Goal: Task Accomplishment & Management: Manage account settings

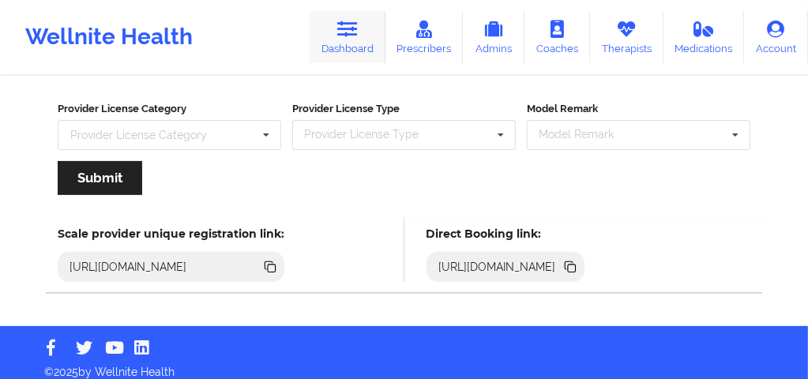
click at [358, 27] on icon at bounding box center [347, 29] width 21 height 17
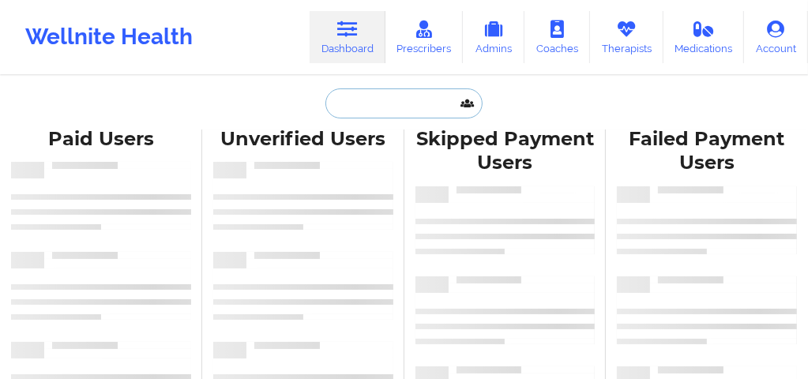
click at [350, 106] on input "text" at bounding box center [403, 103] width 156 height 30
paste input "[PERSON_NAME]"
type input "[PERSON_NAME]"
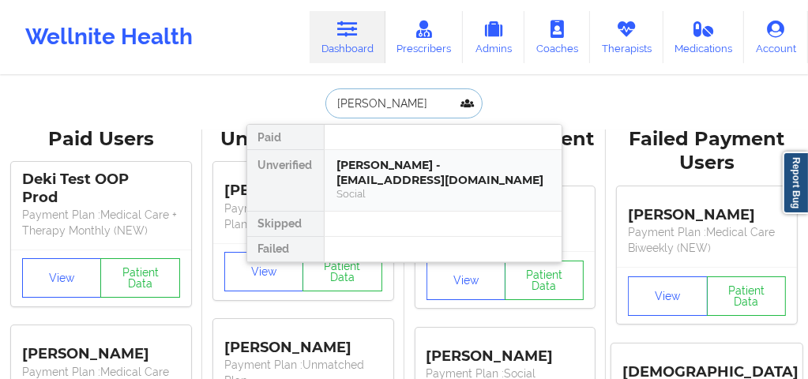
click at [363, 155] on div "[PERSON_NAME] - [EMAIL_ADDRESS][DOMAIN_NAME] Social" at bounding box center [443, 180] width 237 height 61
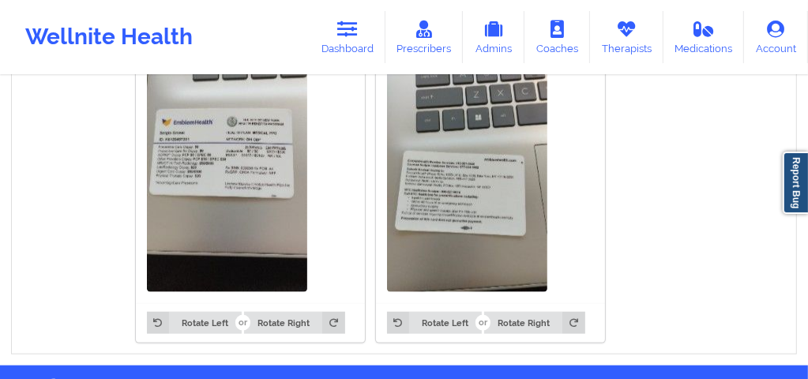
scroll to position [1307, 0]
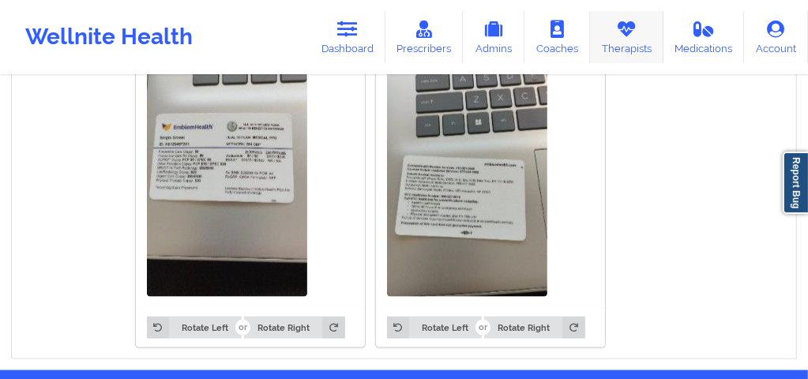
click at [618, 47] on link "Therapists" at bounding box center [626, 37] width 73 height 52
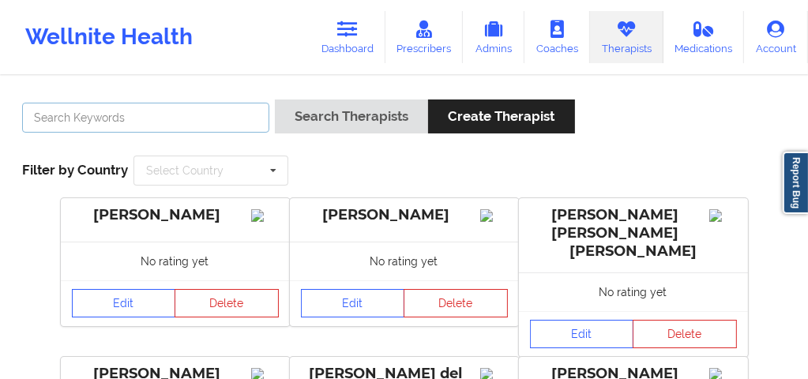
click at [153, 128] on input "text" at bounding box center [145, 118] width 247 height 30
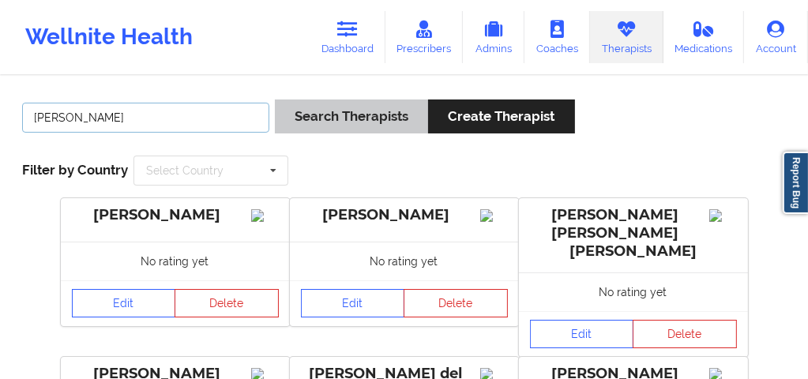
type input "[PERSON_NAME]"
click at [337, 114] on button "Search Therapists" at bounding box center [351, 117] width 153 height 34
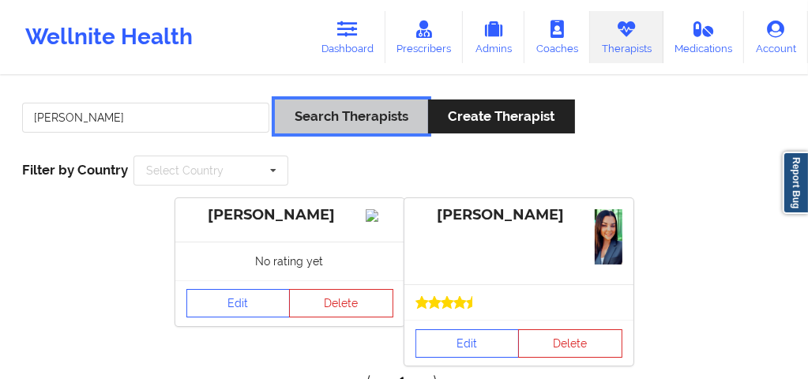
scroll to position [32, 0]
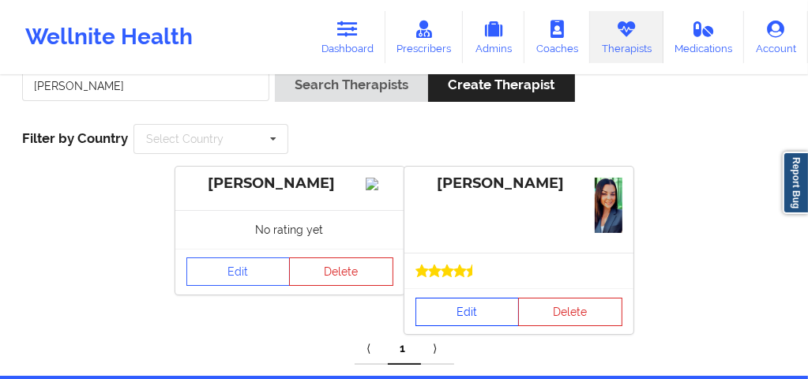
click at [466, 310] on link "Edit" at bounding box center [467, 312] width 104 height 28
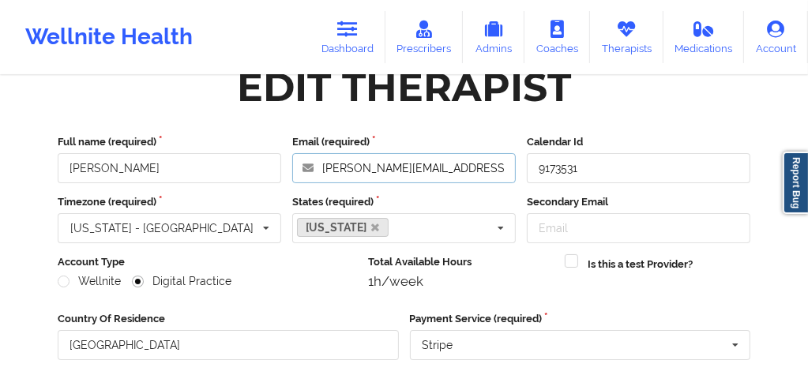
drag, startPoint x: 435, startPoint y: 171, endPoint x: 320, endPoint y: 172, distance: 115.3
click at [320, 172] on input "[PERSON_NAME][EMAIL_ADDRESS][DOMAIN_NAME]" at bounding box center [403, 168] width 223 height 30
click at [475, 171] on input "[PERSON_NAME][EMAIL_ADDRESS][DOMAIN_NAME]" at bounding box center [403, 168] width 223 height 30
drag, startPoint x: 475, startPoint y: 171, endPoint x: 322, endPoint y: 172, distance: 152.4
click at [322, 172] on input "[PERSON_NAME][EMAIL_ADDRESS][DOMAIN_NAME]" at bounding box center [403, 168] width 223 height 30
